Goal: Information Seeking & Learning: Learn about a topic

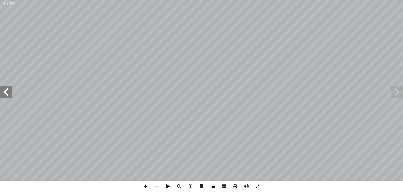
click at [2, 90] on span at bounding box center [6, 92] width 12 height 12
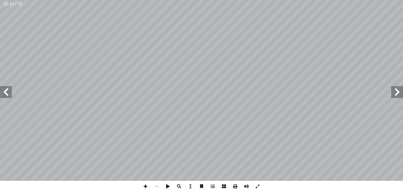
click at [2, 90] on span at bounding box center [6, 92] width 12 height 12
click at [400, 95] on span at bounding box center [398, 92] width 12 height 12
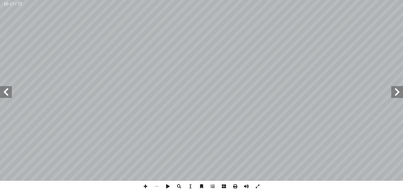
click at [400, 95] on span at bounding box center [398, 92] width 12 height 12
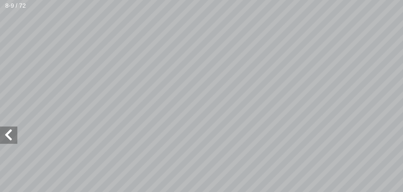
scroll to position [54, -31]
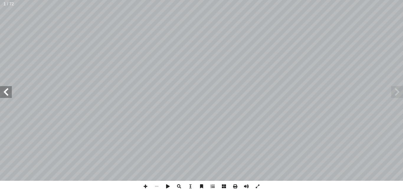
click at [7, 91] on span at bounding box center [6, 92] width 12 height 12
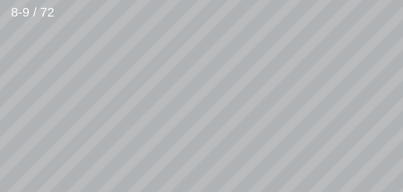
scroll to position [46, -190]
